Goal: Information Seeking & Learning: Check status

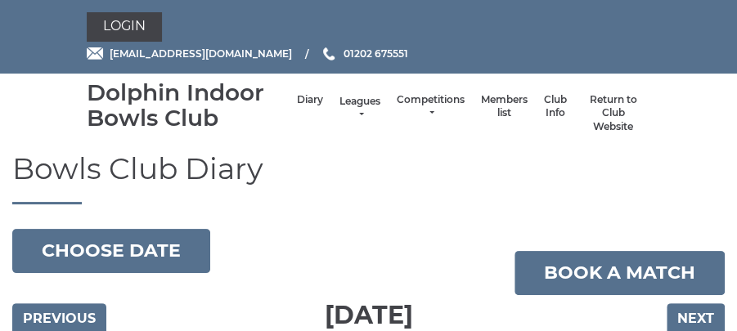
click at [363, 112] on link "Leagues" at bounding box center [359, 108] width 41 height 27
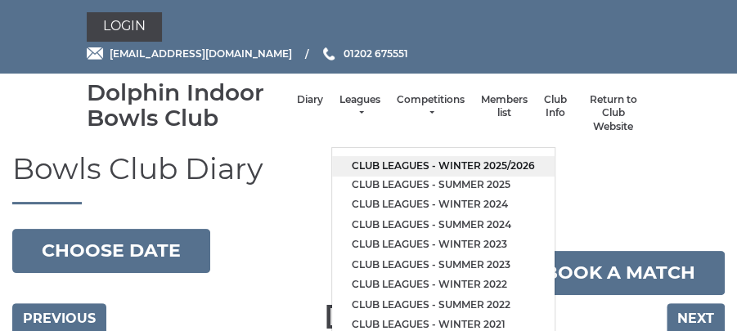
click at [445, 164] on link "Club leagues - Winter 2025/2026" at bounding box center [443, 166] width 222 height 20
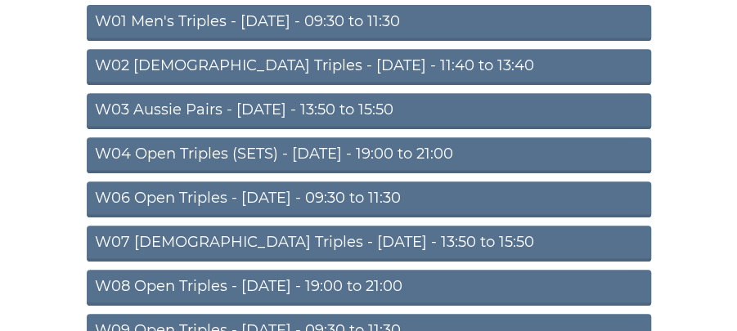
scroll to position [277, 0]
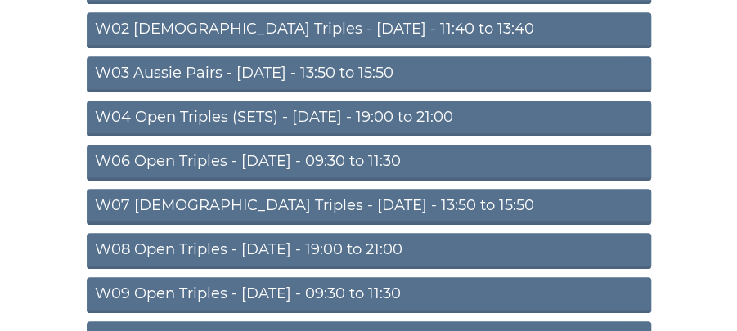
click at [429, 293] on link "W09 Open Triples - [DATE] - 09:30 to 11:30" at bounding box center [369, 295] width 564 height 36
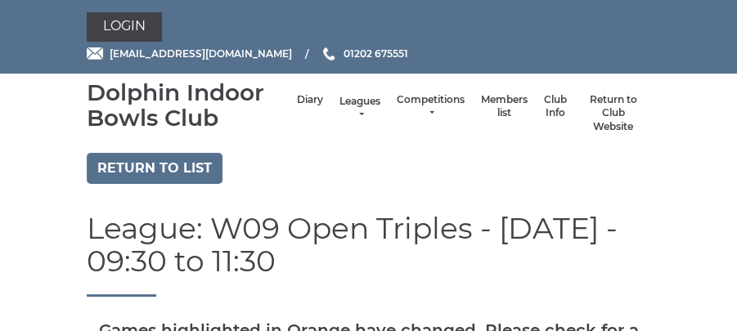
click at [360, 106] on link "Leagues" at bounding box center [359, 108] width 41 height 27
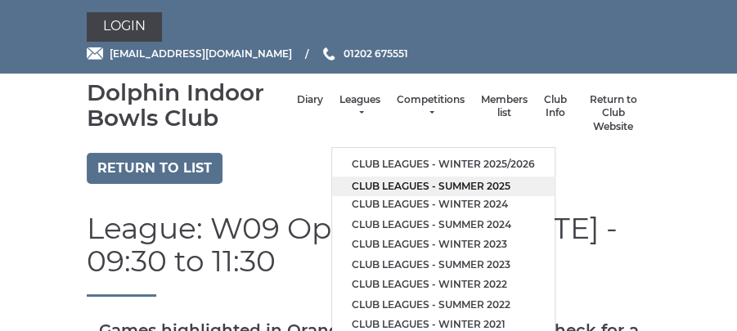
click at [428, 187] on link "Club leagues - Summer 2025" at bounding box center [443, 187] width 222 height 20
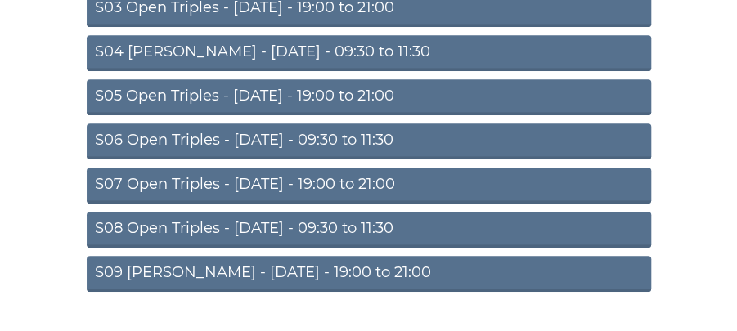
scroll to position [357, 0]
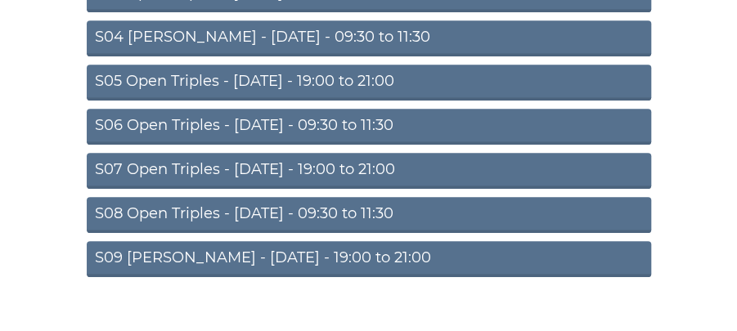
click at [402, 164] on link "S07 Open Triples - [DATE] - 19:00 to 21:00" at bounding box center [369, 171] width 564 height 36
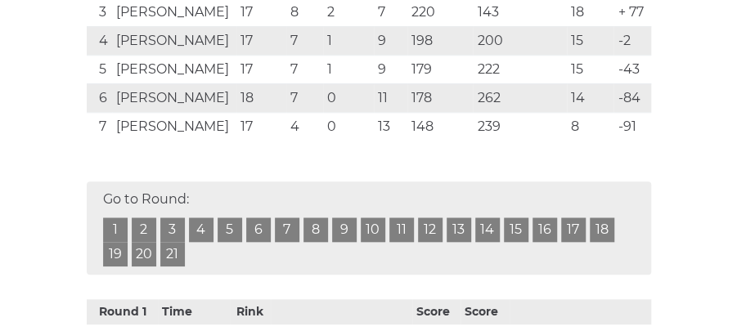
scroll to position [540, 0]
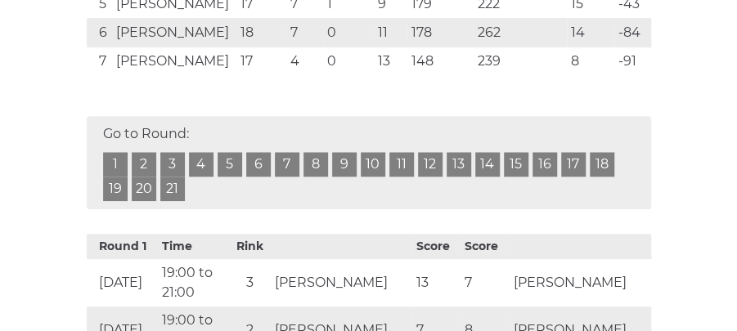
drag, startPoint x: 225, startPoint y: 239, endPoint x: 153, endPoint y: 220, distance: 74.4
click at [194, 234] on th "Time" at bounding box center [194, 246] width 72 height 25
click at [117, 191] on link "19" at bounding box center [115, 189] width 25 height 25
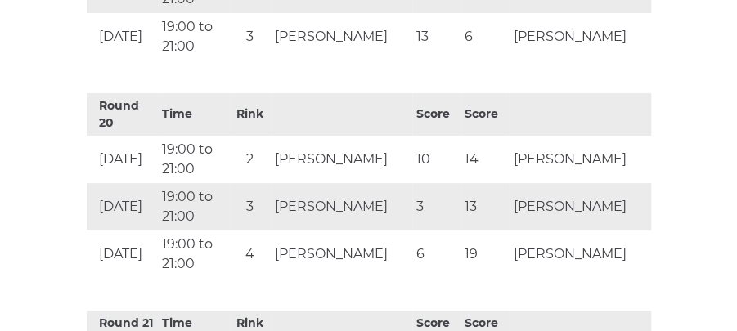
scroll to position [4443, 0]
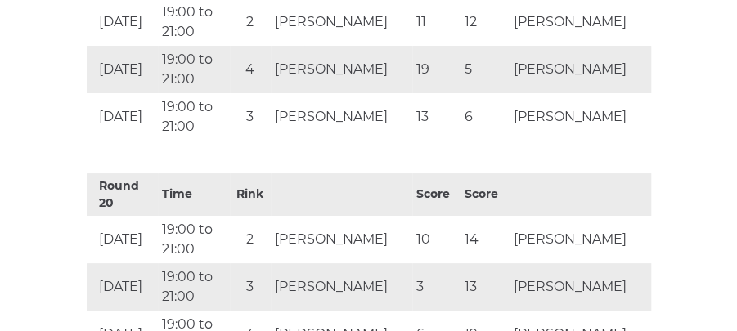
scroll to position [540, 0]
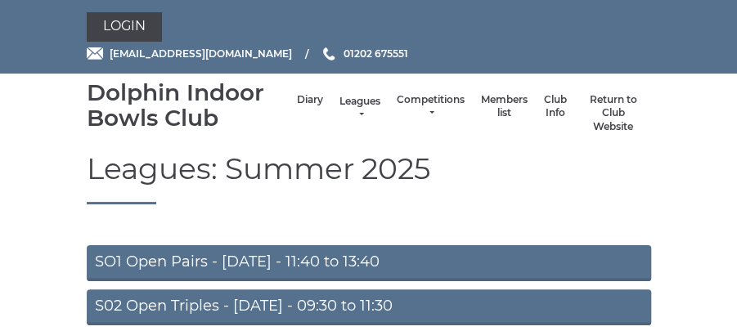
click at [364, 107] on link "Leagues" at bounding box center [359, 108] width 41 height 27
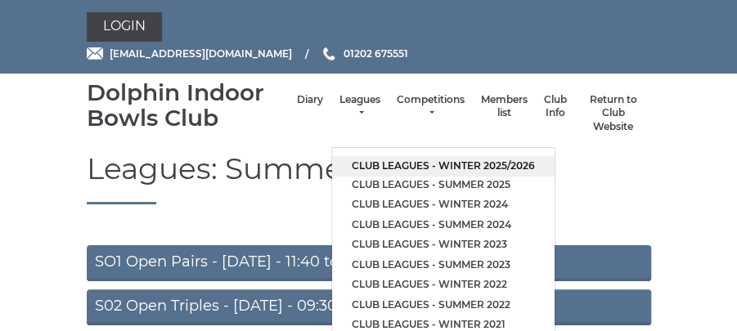
click at [410, 164] on link "Club leagues - Winter 2025/2026" at bounding box center [443, 166] width 222 height 20
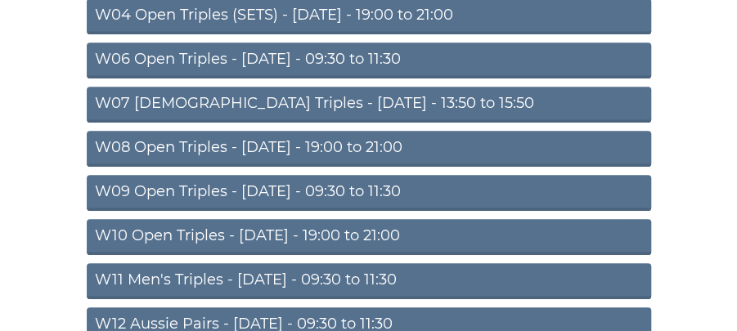
scroll to position [416, 0]
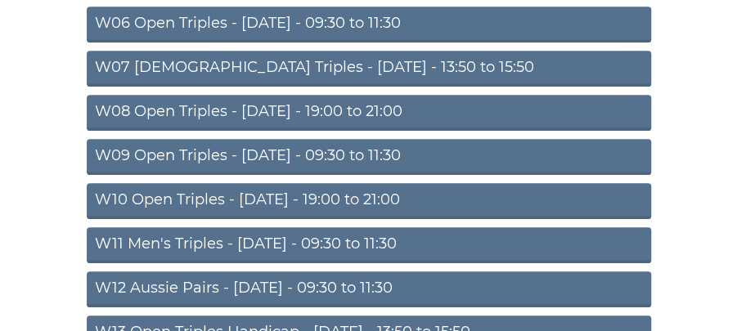
click at [375, 239] on link "W11 Men's Triples - [DATE] - 09:30 to 11:30" at bounding box center [369, 245] width 564 height 36
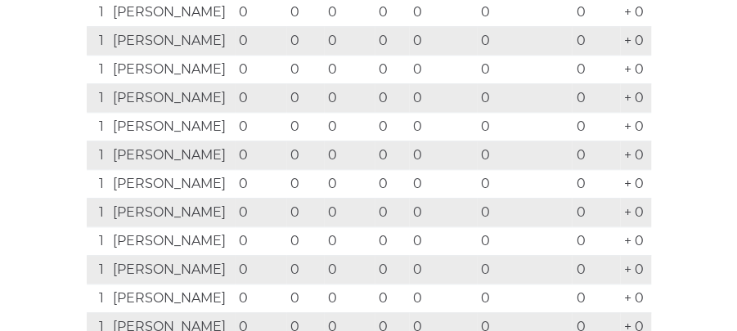
scroll to position [489, 0]
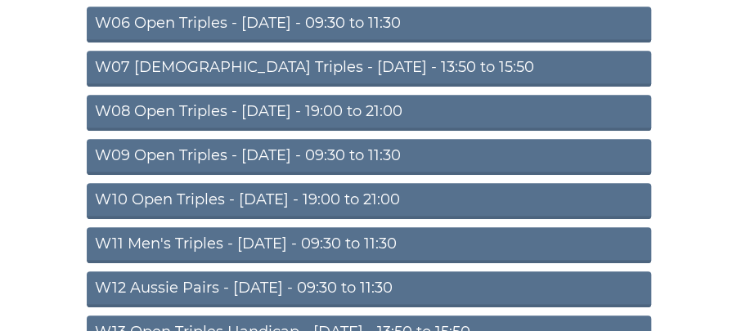
scroll to position [416, 0]
click at [348, 281] on link "W12 Aussie Pairs - [DATE] - 09:30 to 11:30" at bounding box center [369, 290] width 564 height 36
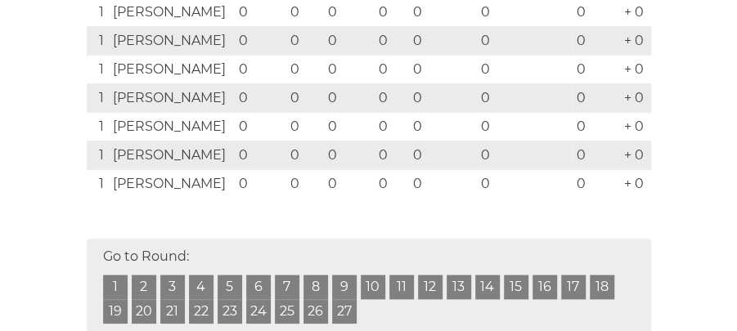
scroll to position [482, 0]
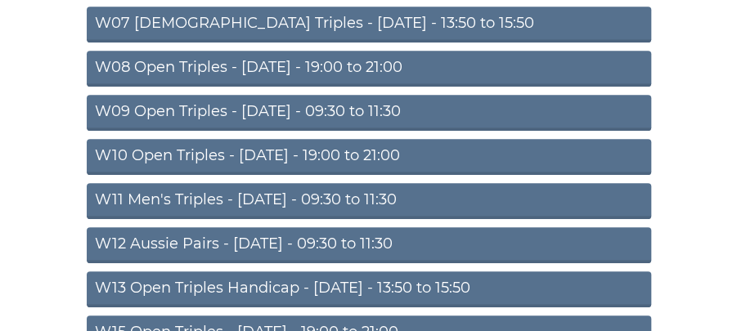
scroll to position [504, 0]
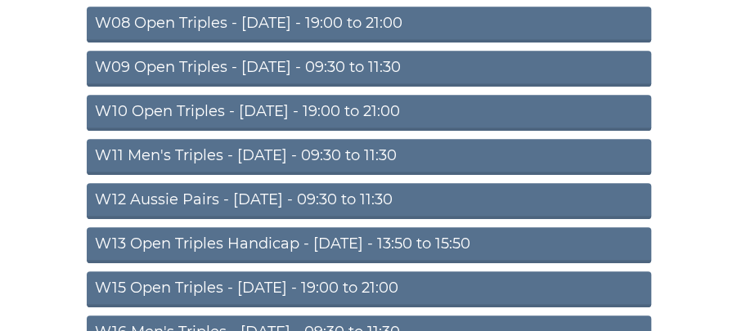
click at [389, 288] on link "W15 Open Triples - [DATE] - 19:00 to 21:00" at bounding box center [369, 290] width 564 height 36
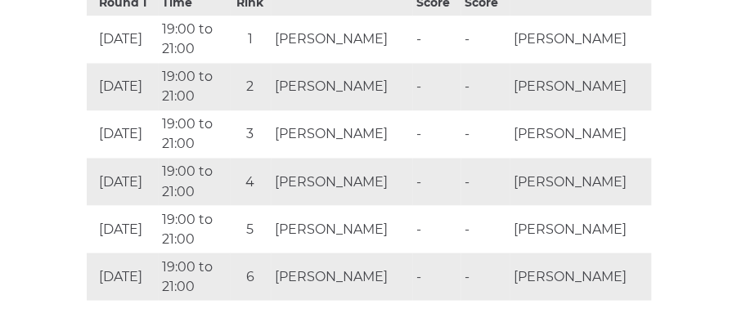
scroll to position [978, 0]
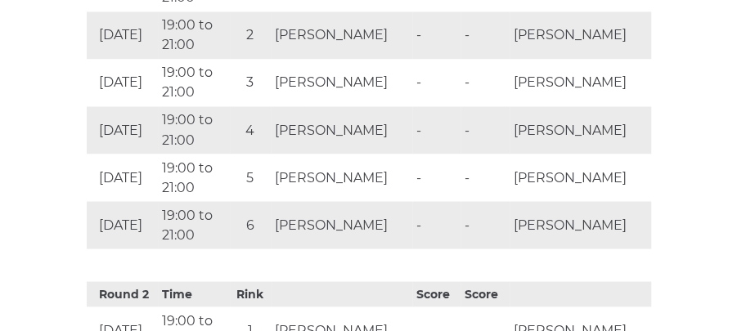
click at [350, 53] on td "[PERSON_NAME]" at bounding box center [342, 34] width 142 height 47
